Goal: Task Accomplishment & Management: Manage account settings

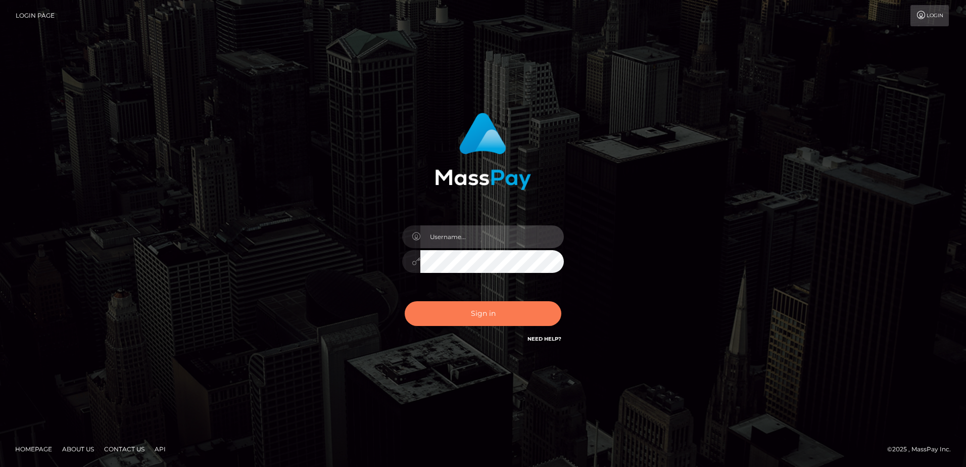
type input "Dan"
click at [467, 316] on button "Sign in" at bounding box center [483, 313] width 157 height 25
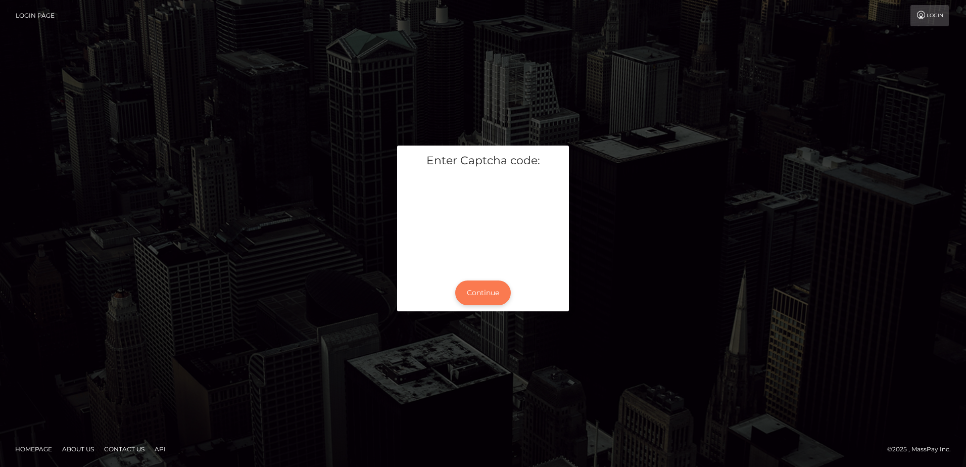
click at [497, 290] on button "Continue" at bounding box center [483, 292] width 56 height 25
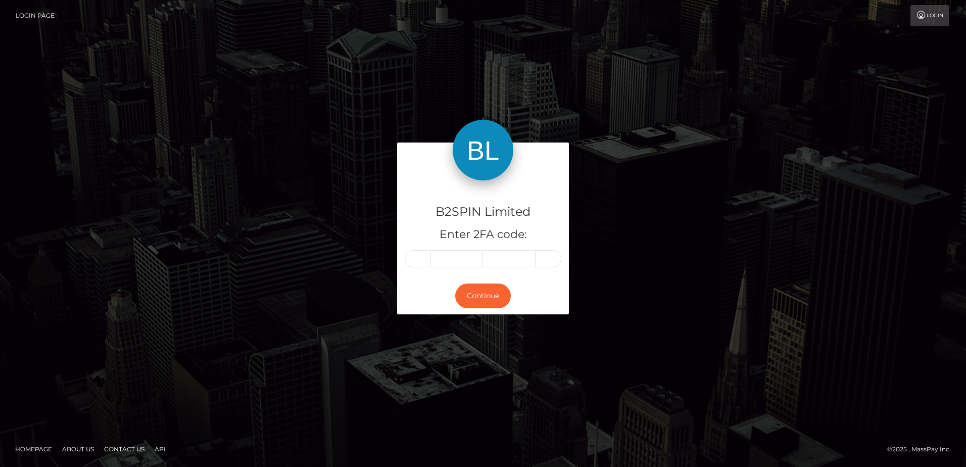
click at [419, 260] on input "text" at bounding box center [418, 258] width 26 height 17
type input "5"
type input "8"
type input "5"
type input "9"
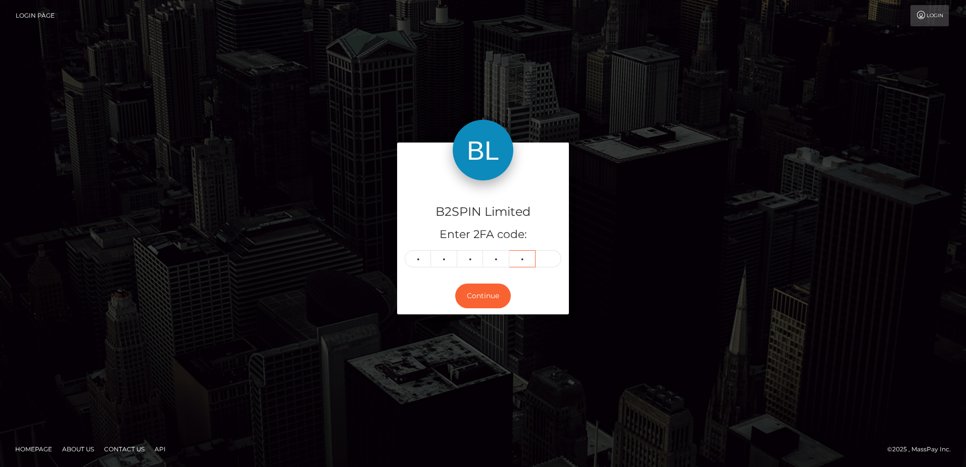
type input "6"
type input "4"
click at [206, 294] on div "B2SPIN Limited Enter 2FA code: 5 8 5 9 6 4 585964 Continue" at bounding box center [483, 233] width 576 height 181
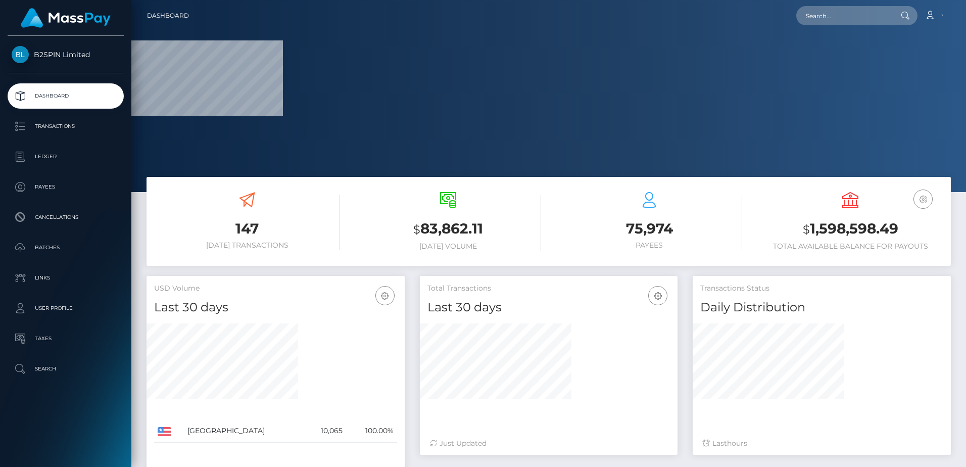
click at [830, 231] on h3 "$ 1,598,598.49" at bounding box center [850, 229] width 186 height 21
copy h3 "1,598,598.49"
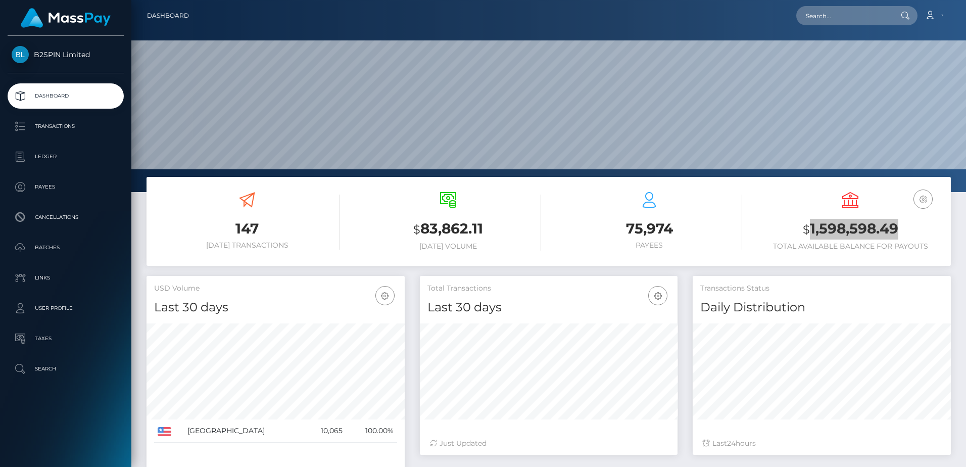
scroll to position [179, 258]
